Goal: Navigation & Orientation: Find specific page/section

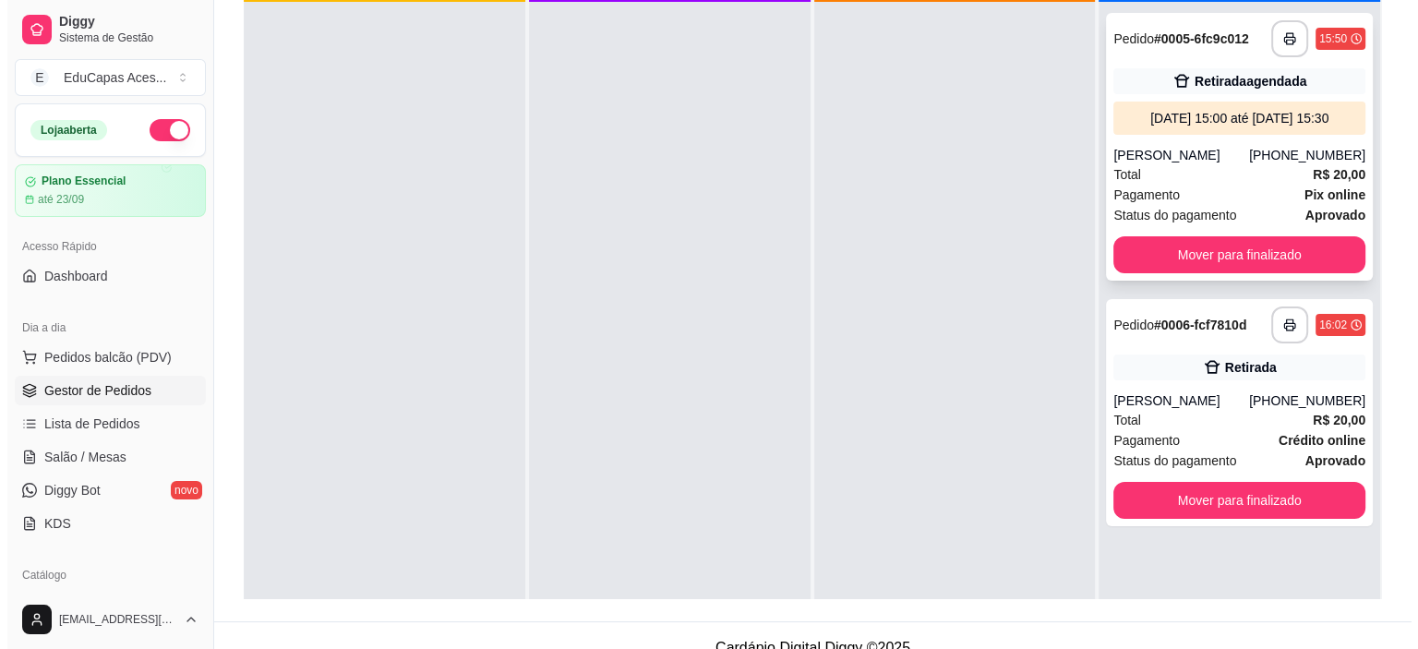
scroll to position [256, 0]
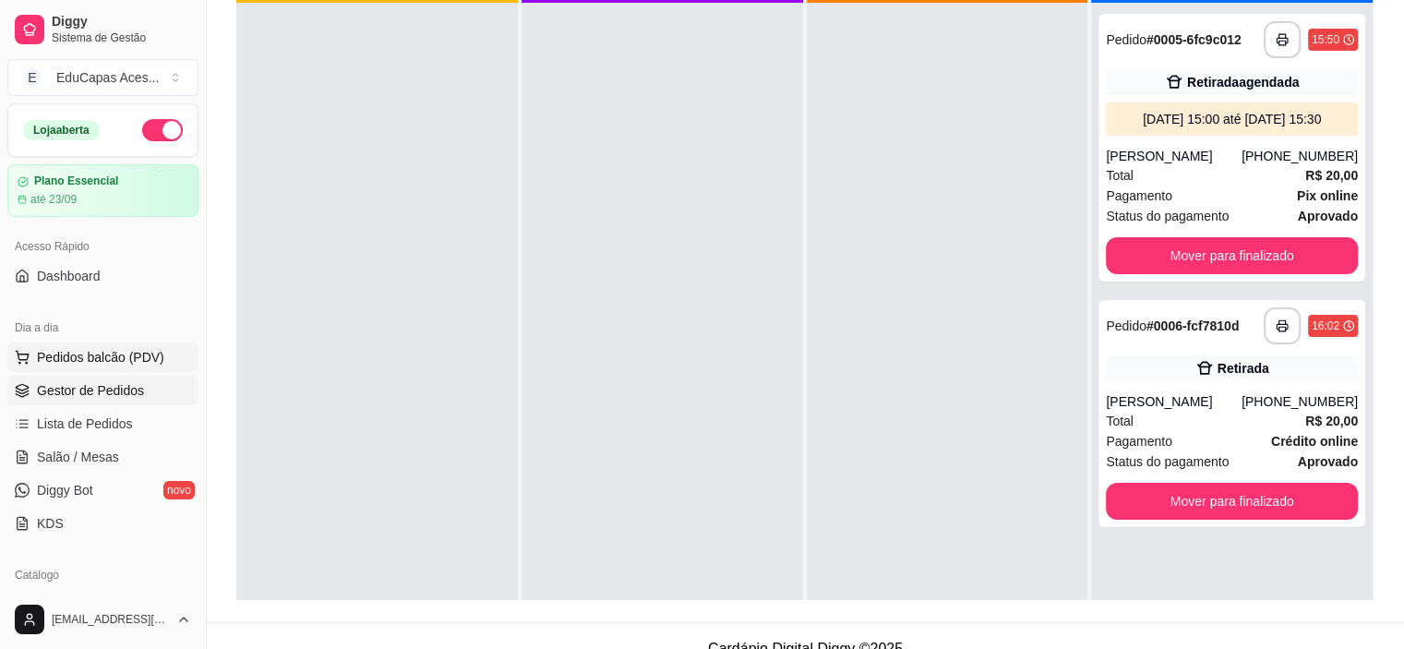
click at [137, 357] on span "Pedidos balcão (PDV)" at bounding box center [100, 357] width 127 height 18
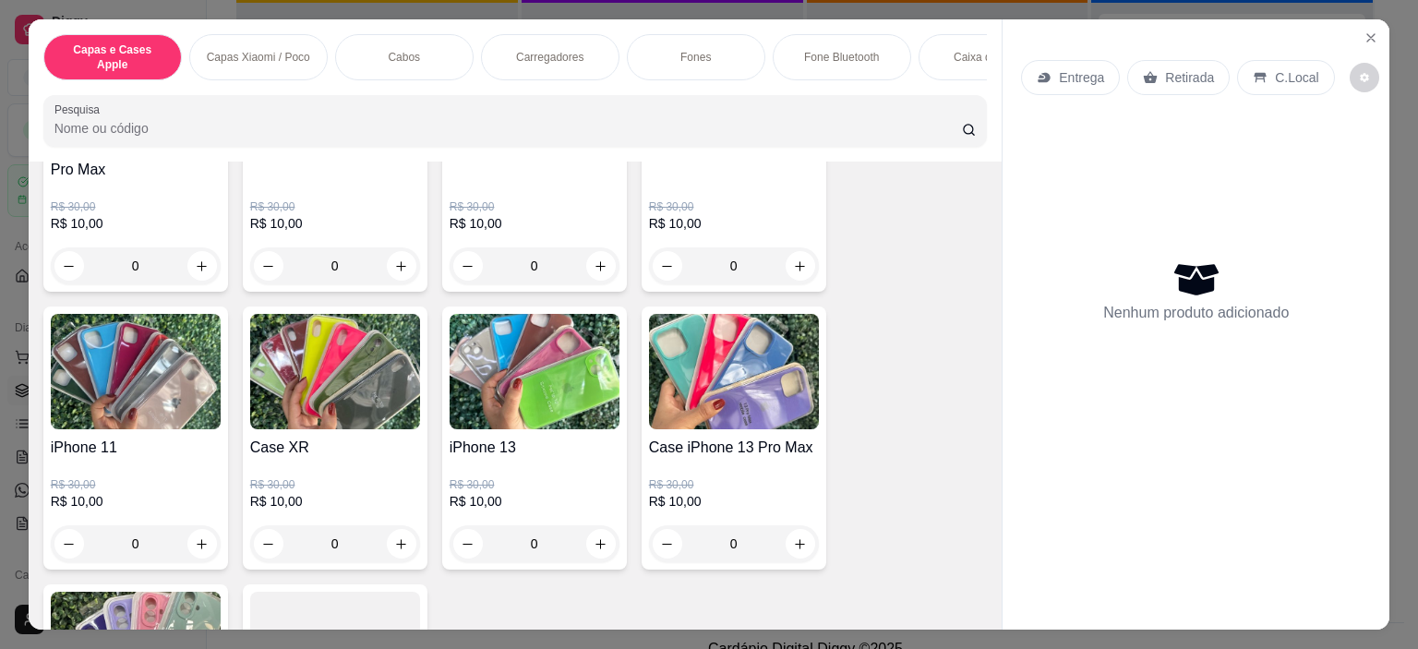
scroll to position [277, 0]
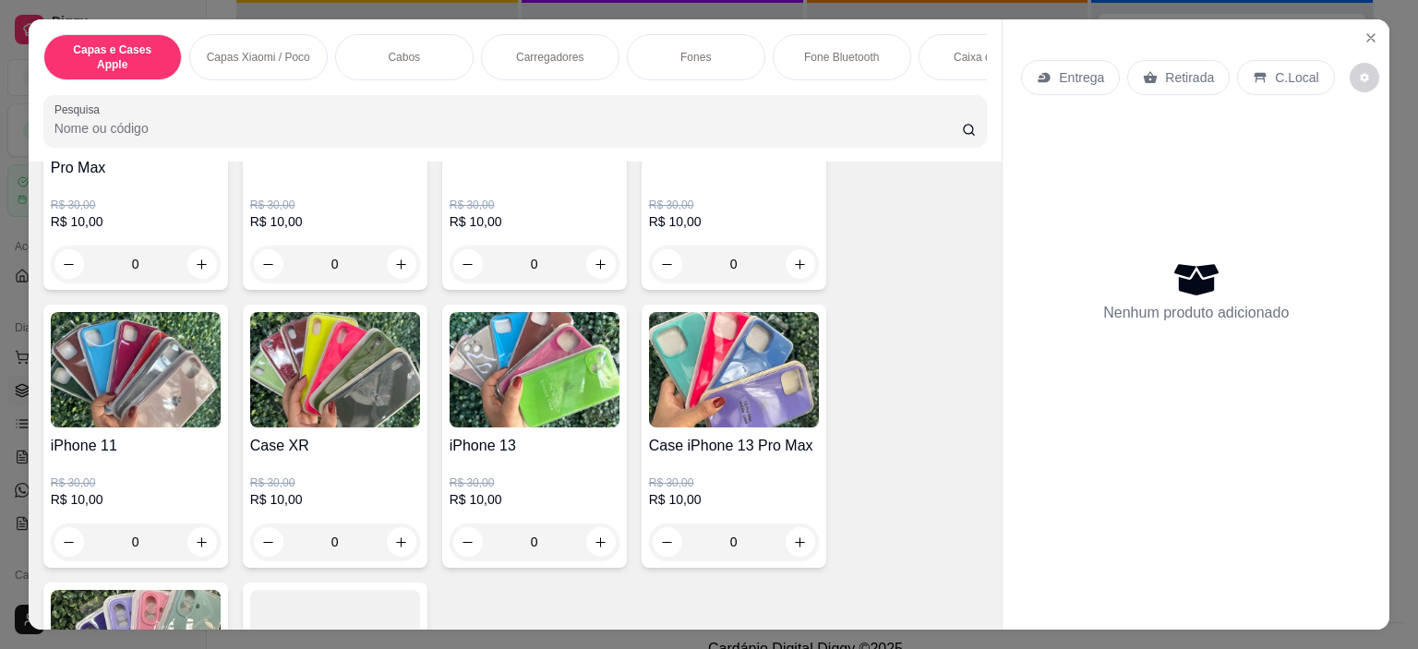
click at [539, 390] on img at bounding box center [534, 369] width 170 height 115
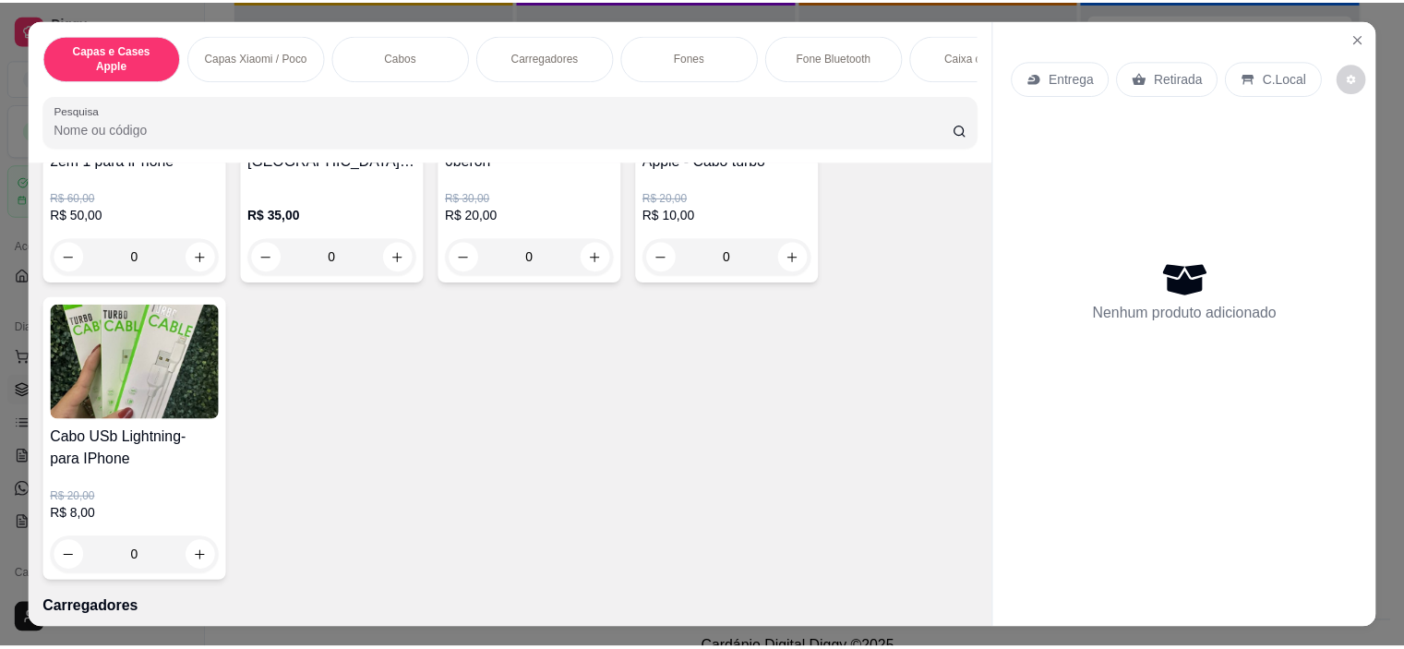
scroll to position [1384, 0]
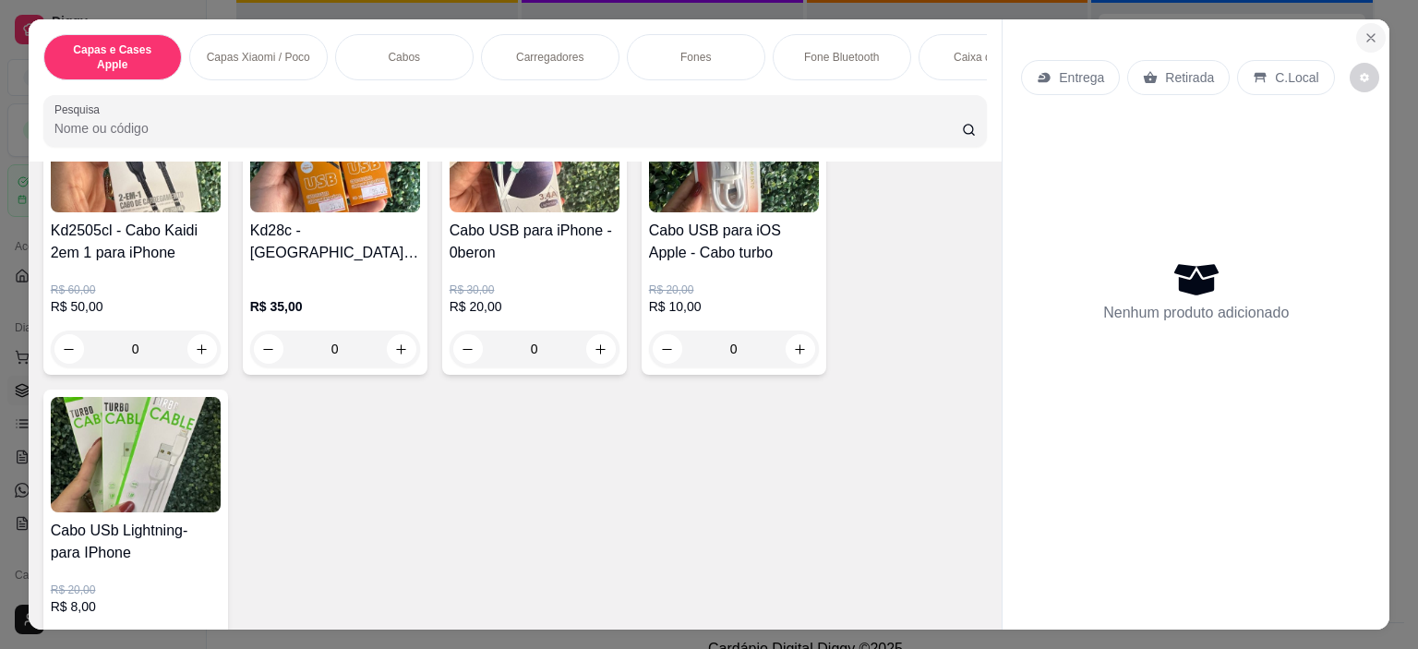
click at [1366, 36] on icon "Close" at bounding box center [1370, 37] width 15 height 15
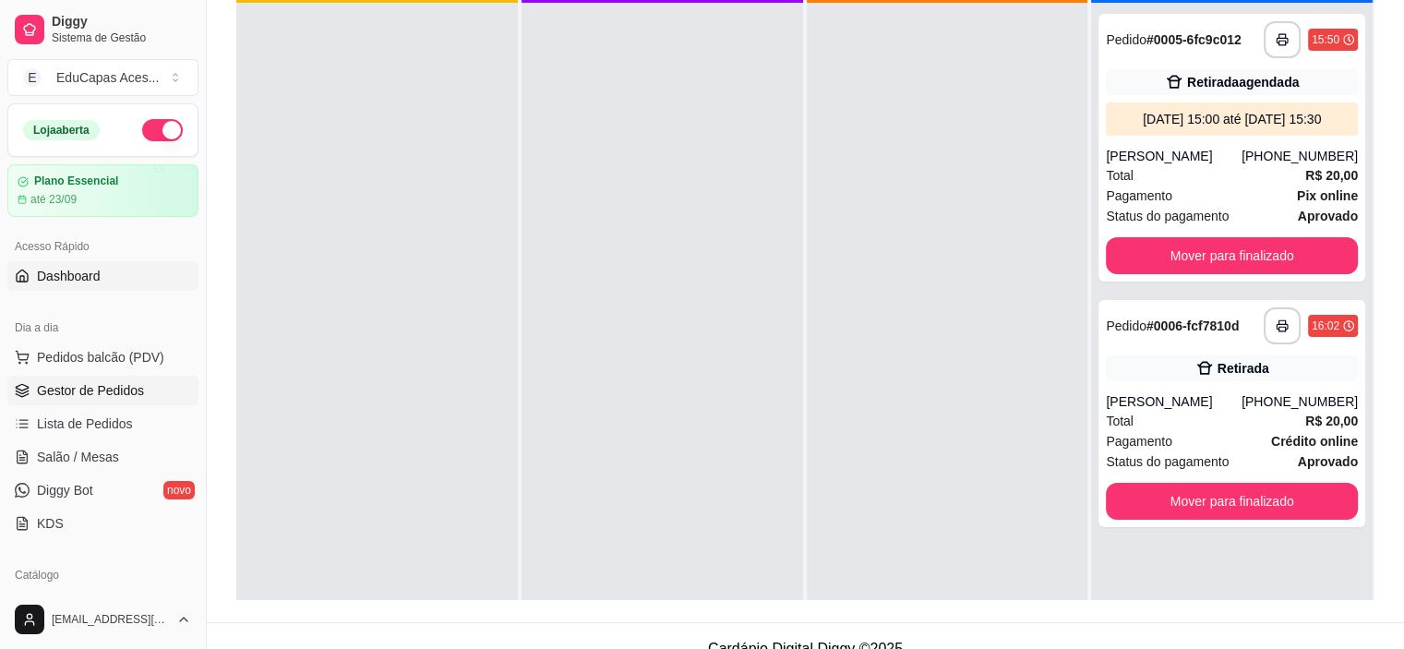
click at [41, 273] on span "Dashboard" at bounding box center [69, 276] width 64 height 18
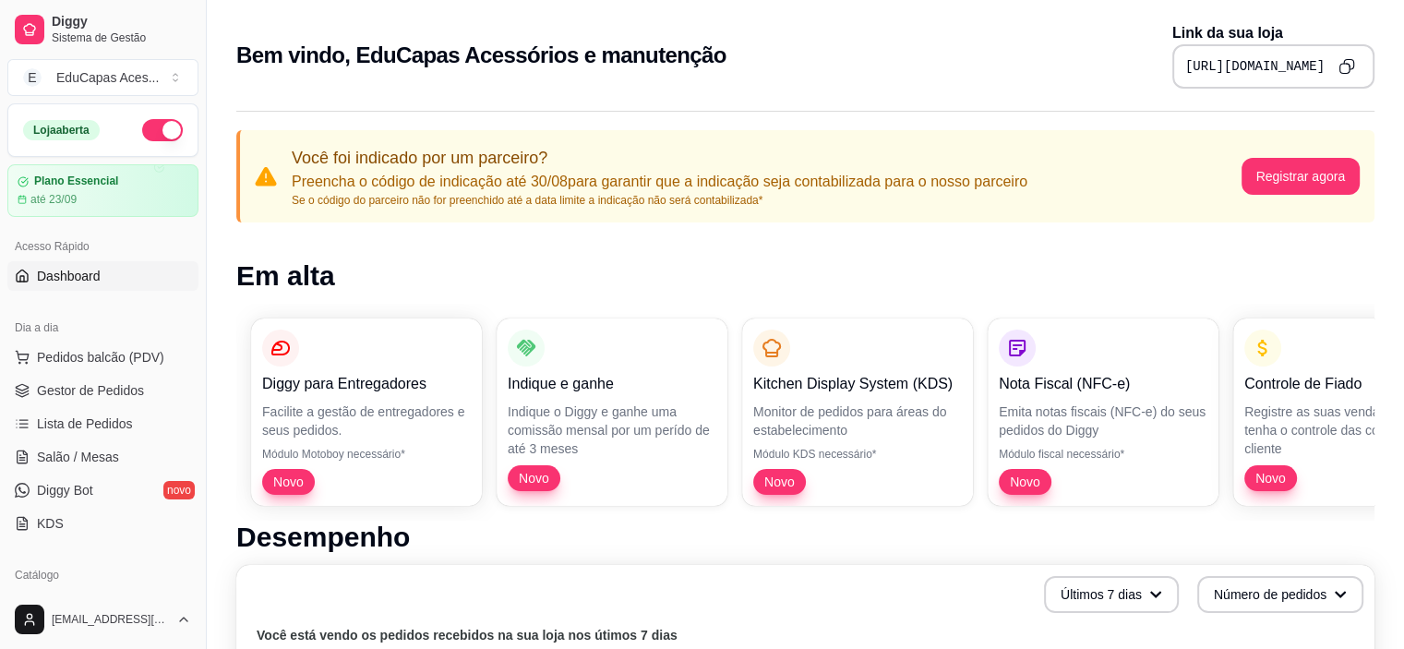
scroll to position [92, 0]
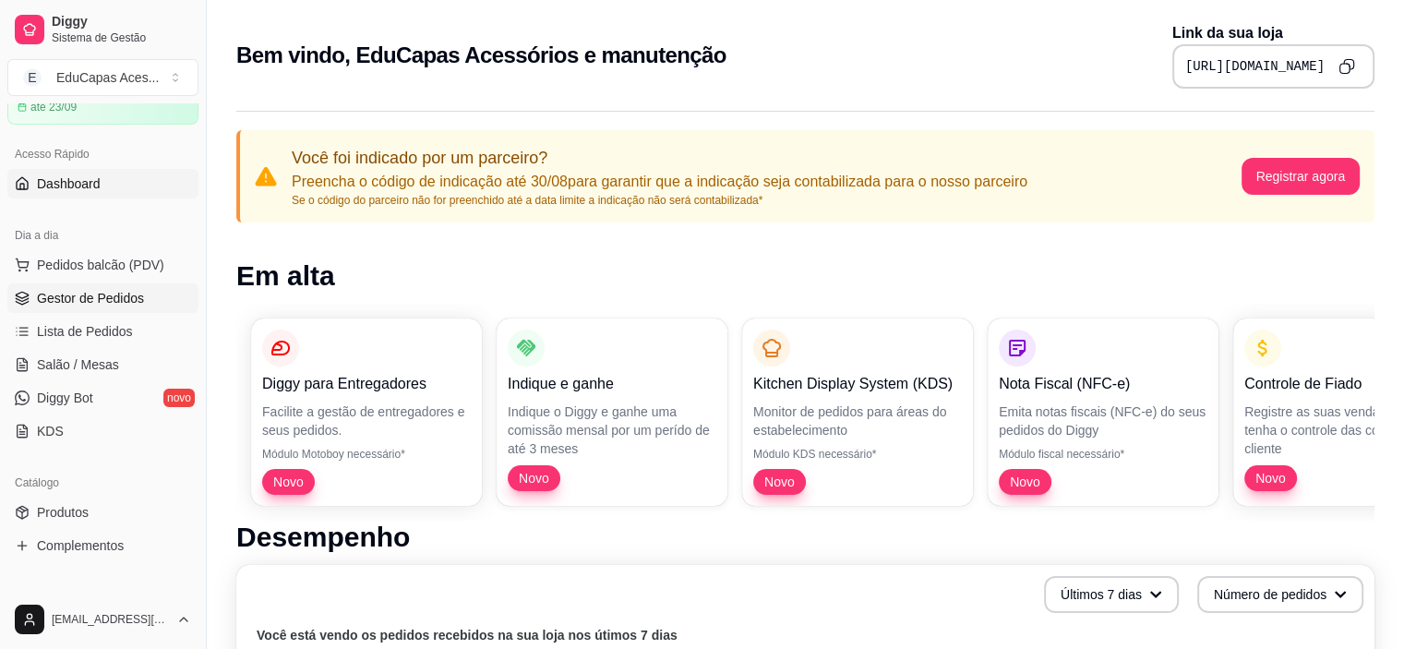
click at [72, 298] on span "Gestor de Pedidos" at bounding box center [90, 298] width 107 height 18
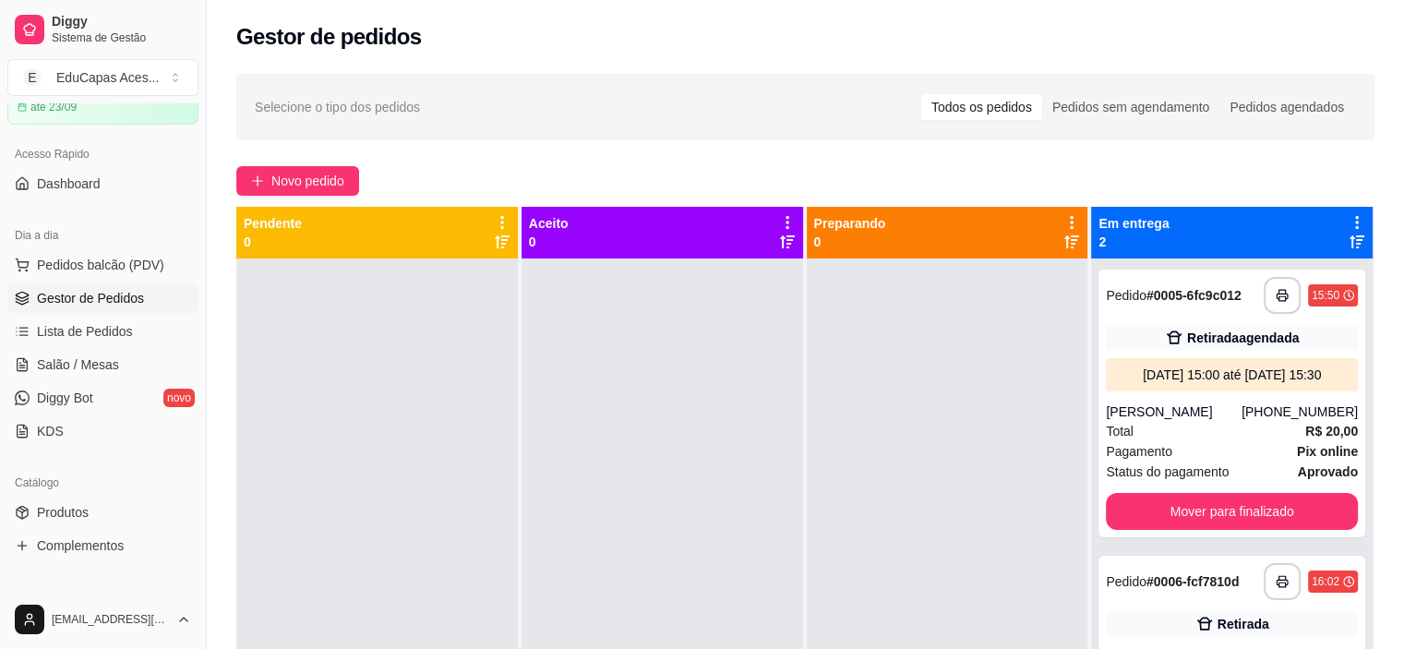
scroll to position [52, 0]
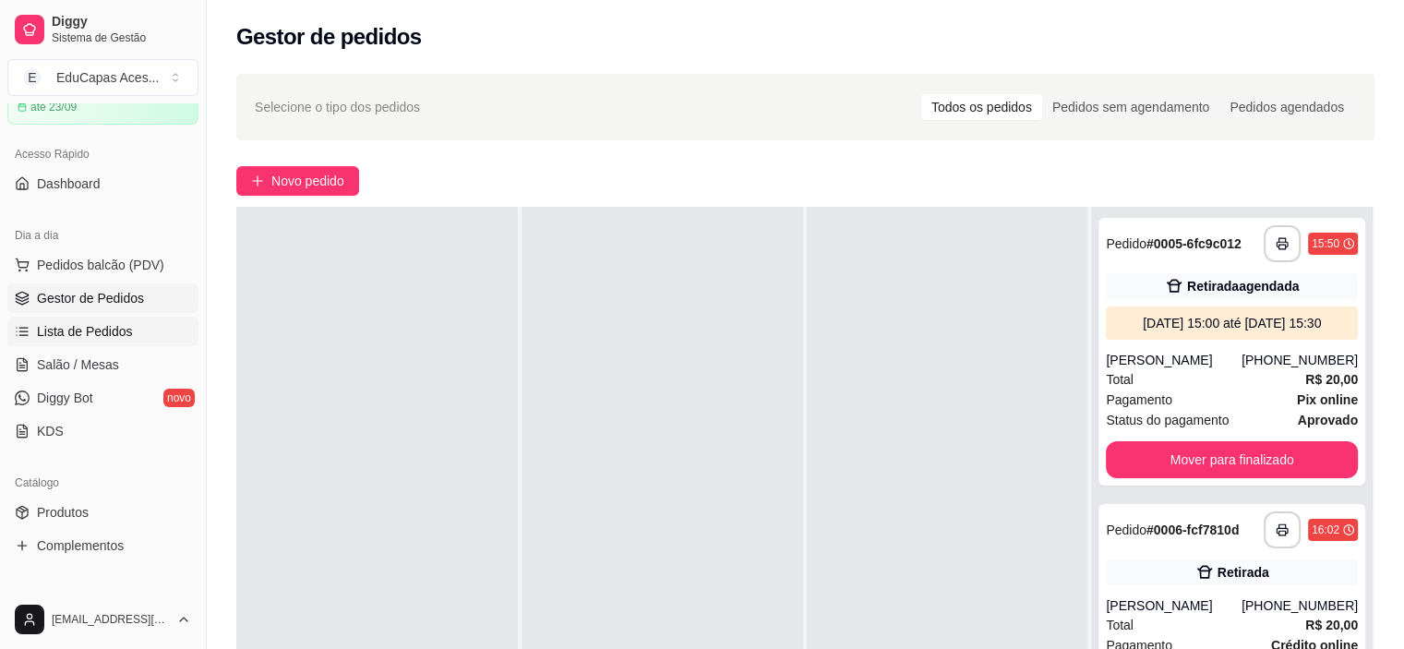
click at [66, 333] on span "Lista de Pedidos" at bounding box center [85, 331] width 96 height 18
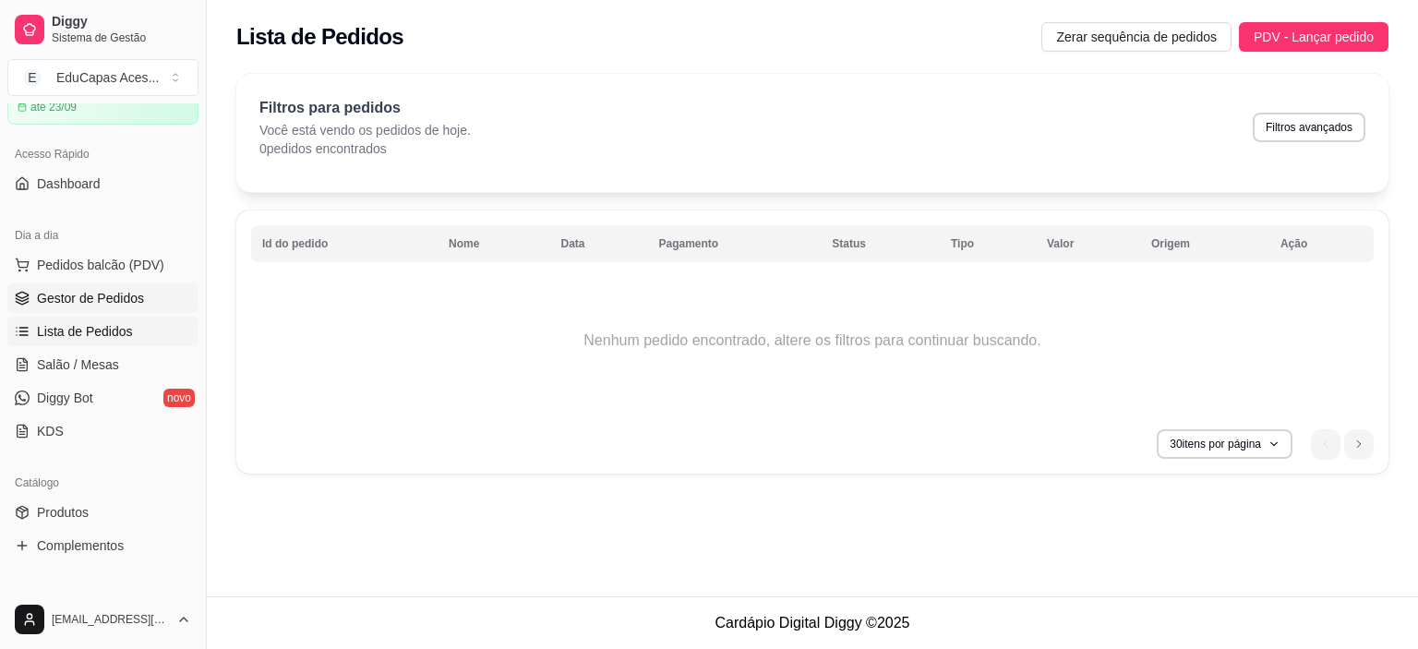
click at [114, 295] on span "Gestor de Pedidos" at bounding box center [90, 298] width 107 height 18
